Goal: Task Accomplishment & Management: Manage account settings

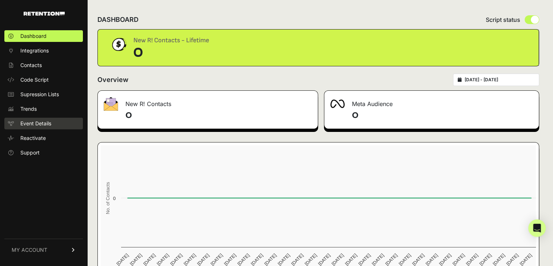
click at [46, 118] on link "Event Details" at bounding box center [43, 124] width 79 height 12
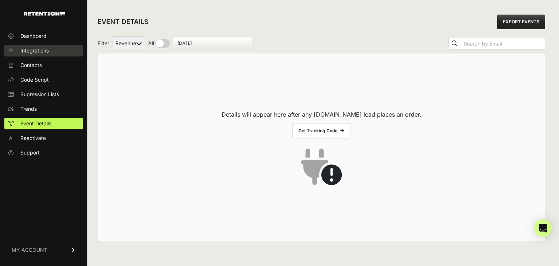
click at [42, 50] on span "Integrations" at bounding box center [34, 50] width 28 height 7
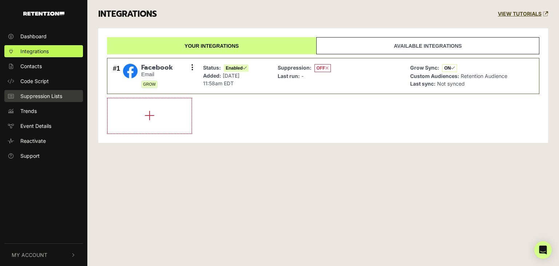
click at [53, 93] on span "Suppression Lists" at bounding box center [41, 96] width 42 height 8
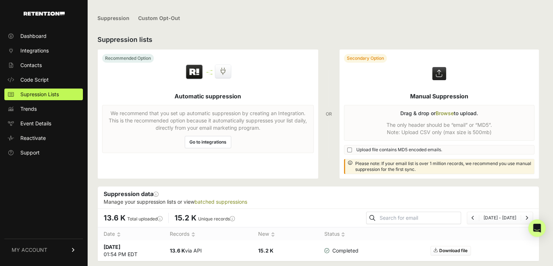
scroll to position [12, 0]
